Goal: Find specific page/section: Find specific page/section

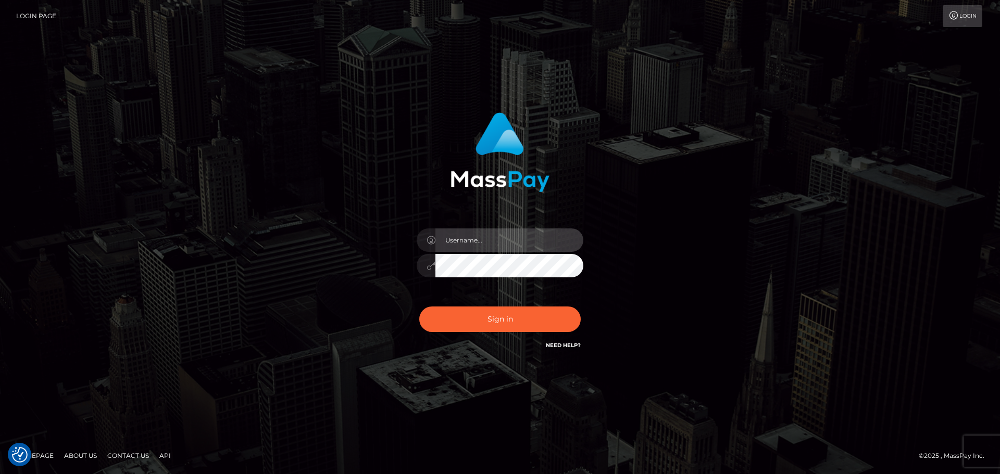
click at [489, 247] on input "text" at bounding box center [509, 240] width 148 height 23
type input "carly.throne"
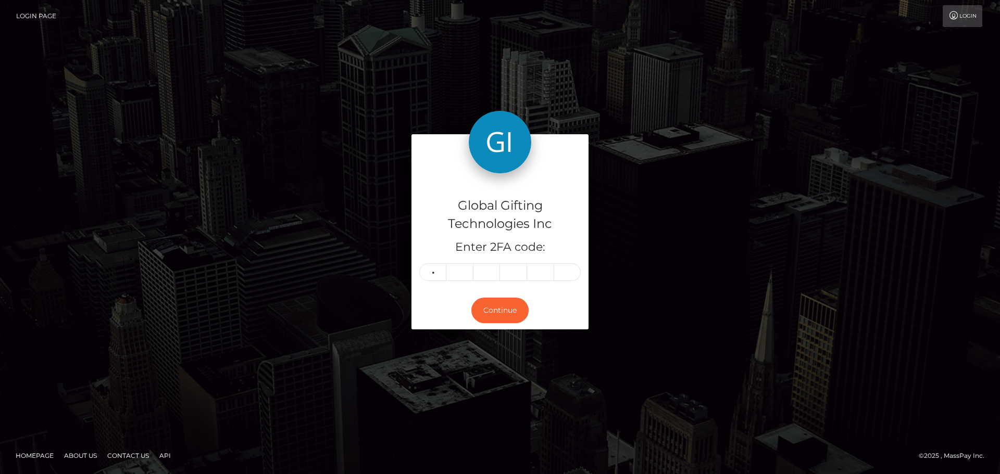
type input "5"
type input "3"
type input "5"
type input "0"
type input "3"
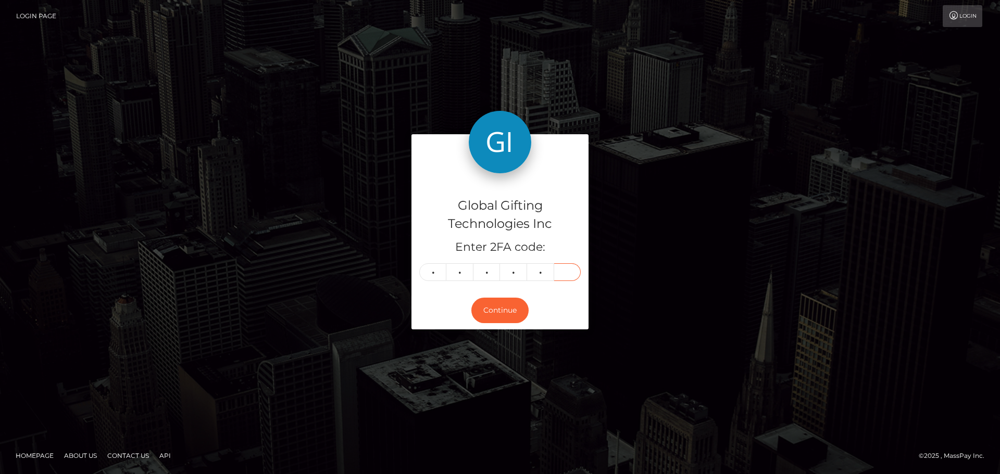
type input "2"
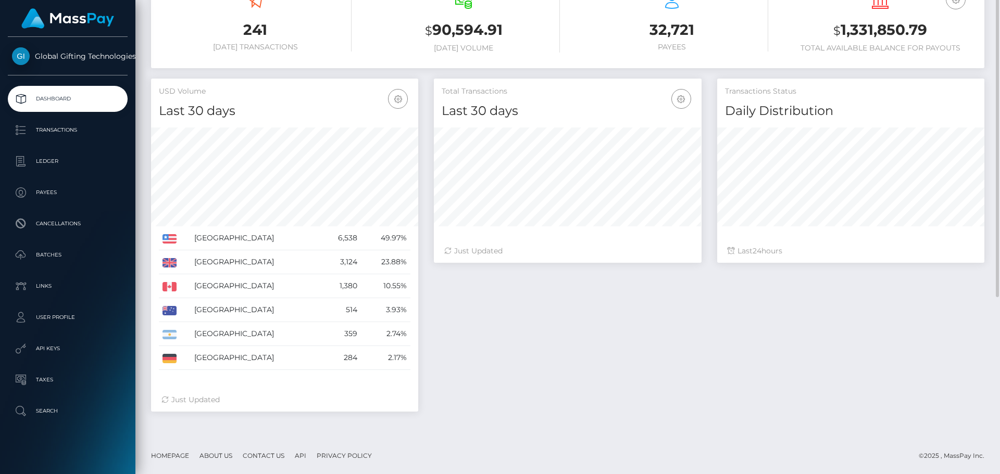
scroll to position [102, 0]
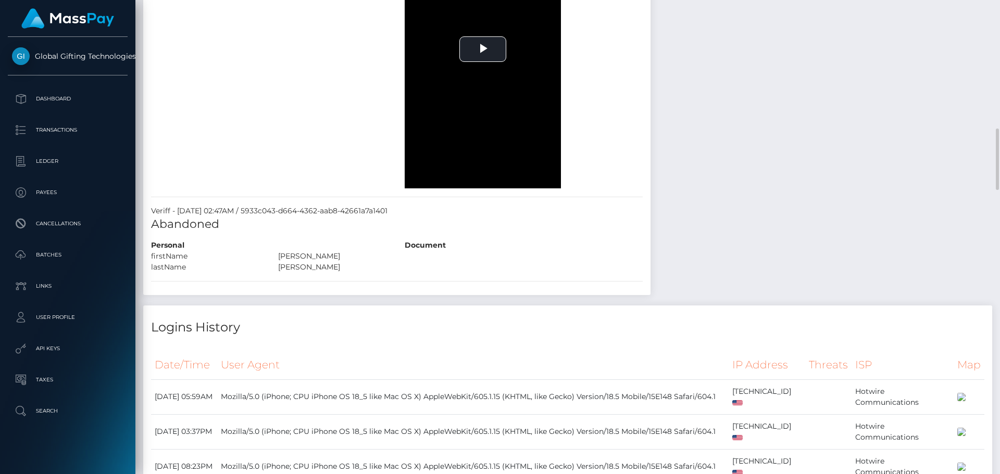
scroll to position [833, 0]
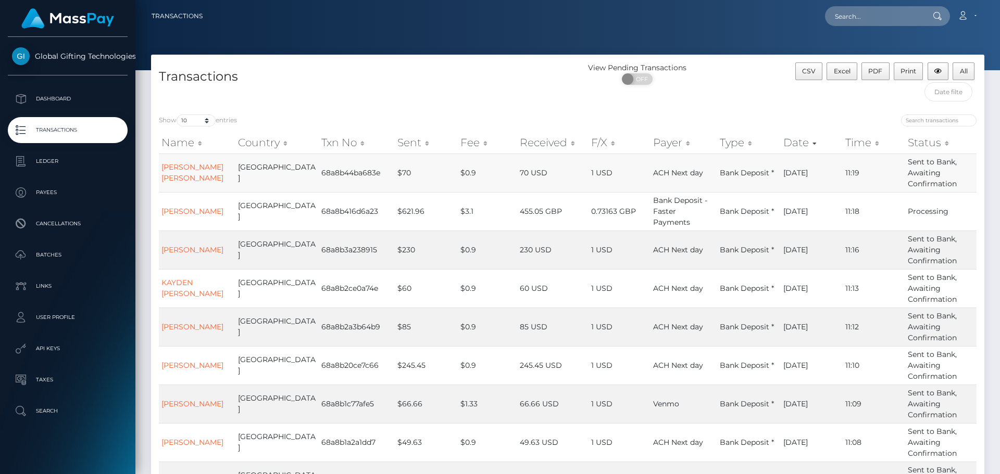
click at [209, 179] on td "[PERSON_NAME] [PERSON_NAME]" at bounding box center [197, 173] width 77 height 39
click at [201, 178] on link "ALIVIA LOUISE FLEWELLEN" at bounding box center [192, 172] width 62 height 20
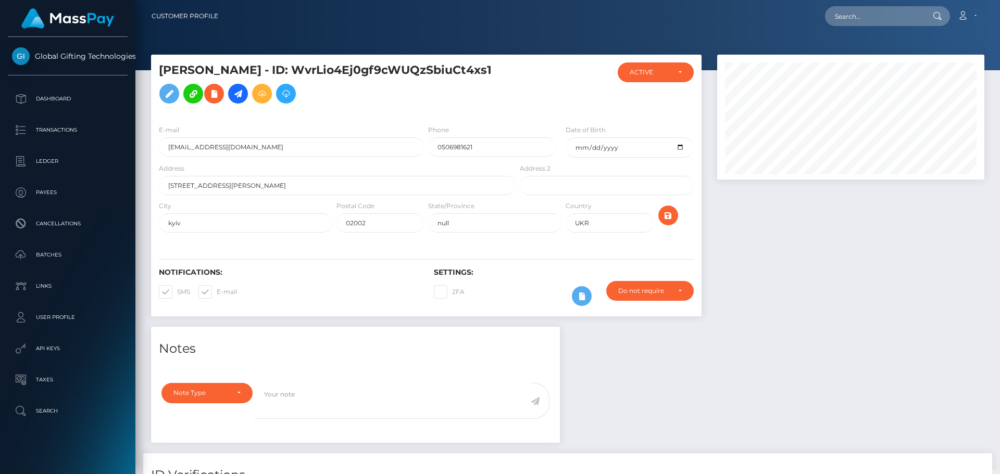
drag, startPoint x: 996, startPoint y: 392, endPoint x: 990, endPoint y: 2, distance: 389.6
click at [990, 2] on div "Customer Profile Loading... Loading..." at bounding box center [567, 237] width 864 height 474
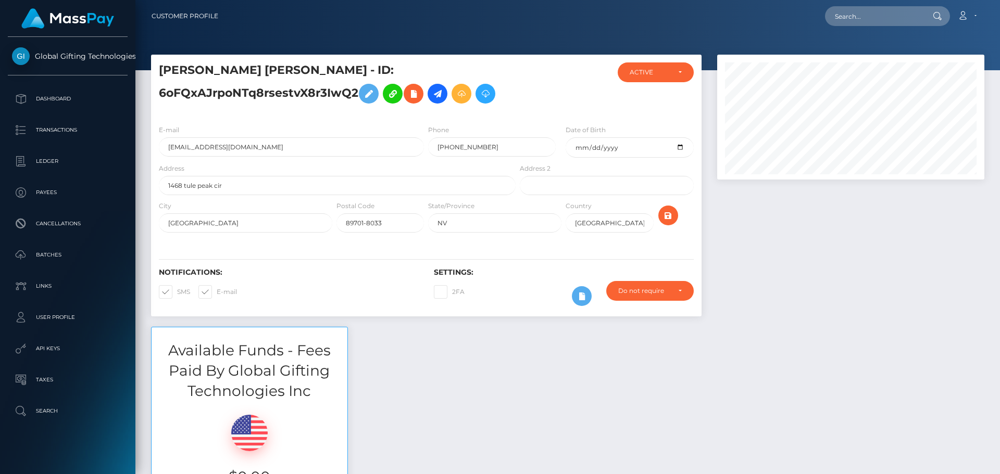
scroll to position [125, 268]
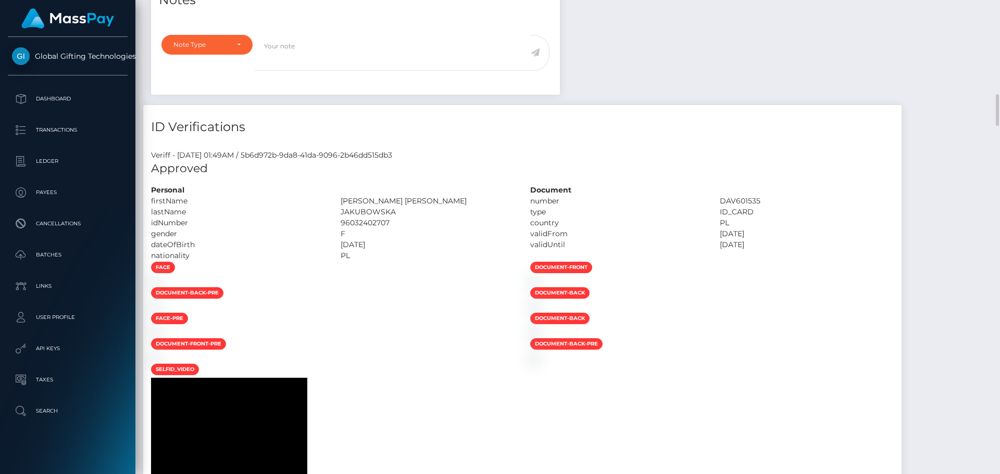
scroll to position [625, 0]
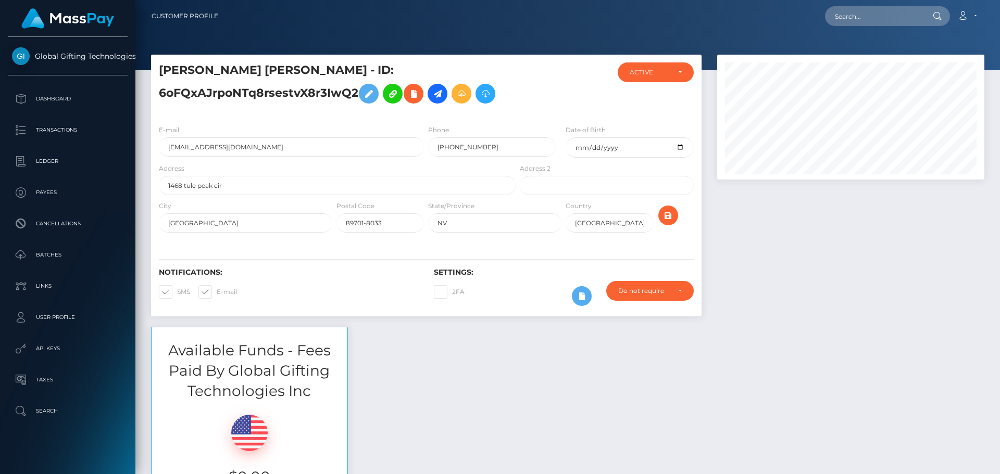
scroll to position [125, 268]
